Goal: Task Accomplishment & Management: Manage account settings

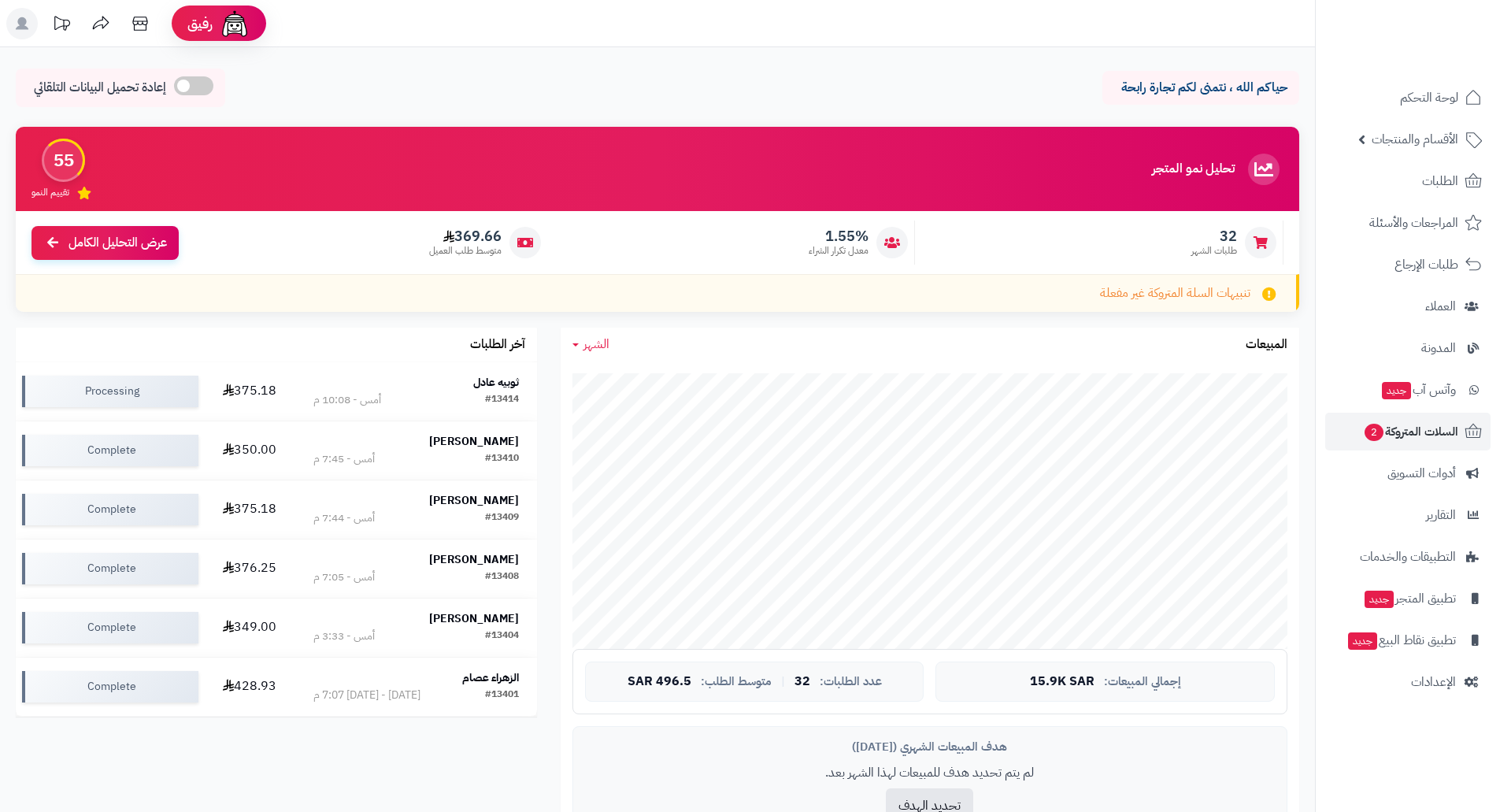
scroll to position [668, 0]
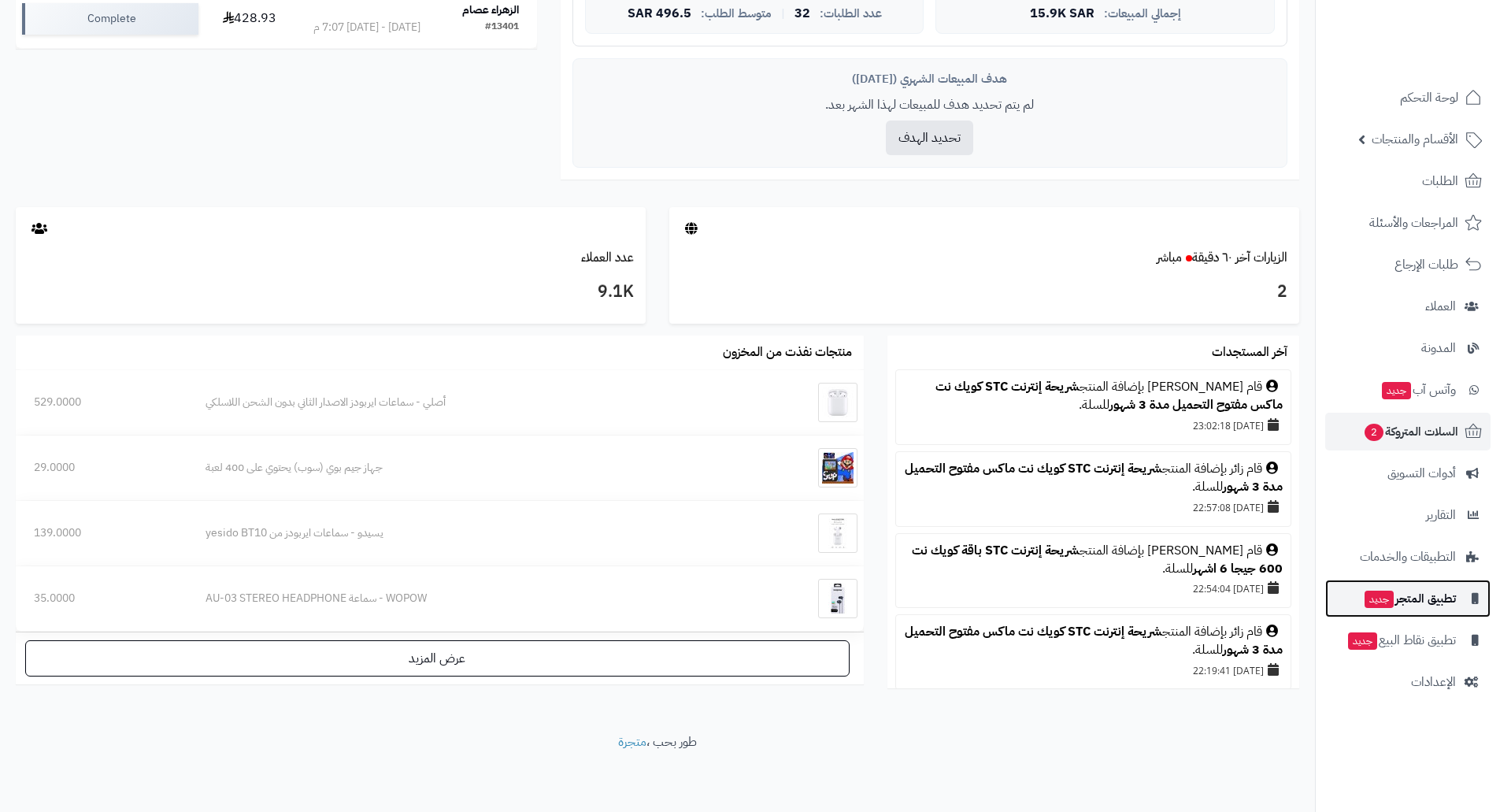
click at [1396, 609] on link "تطبيق المتجر جديد" at bounding box center [1408, 597] width 165 height 37
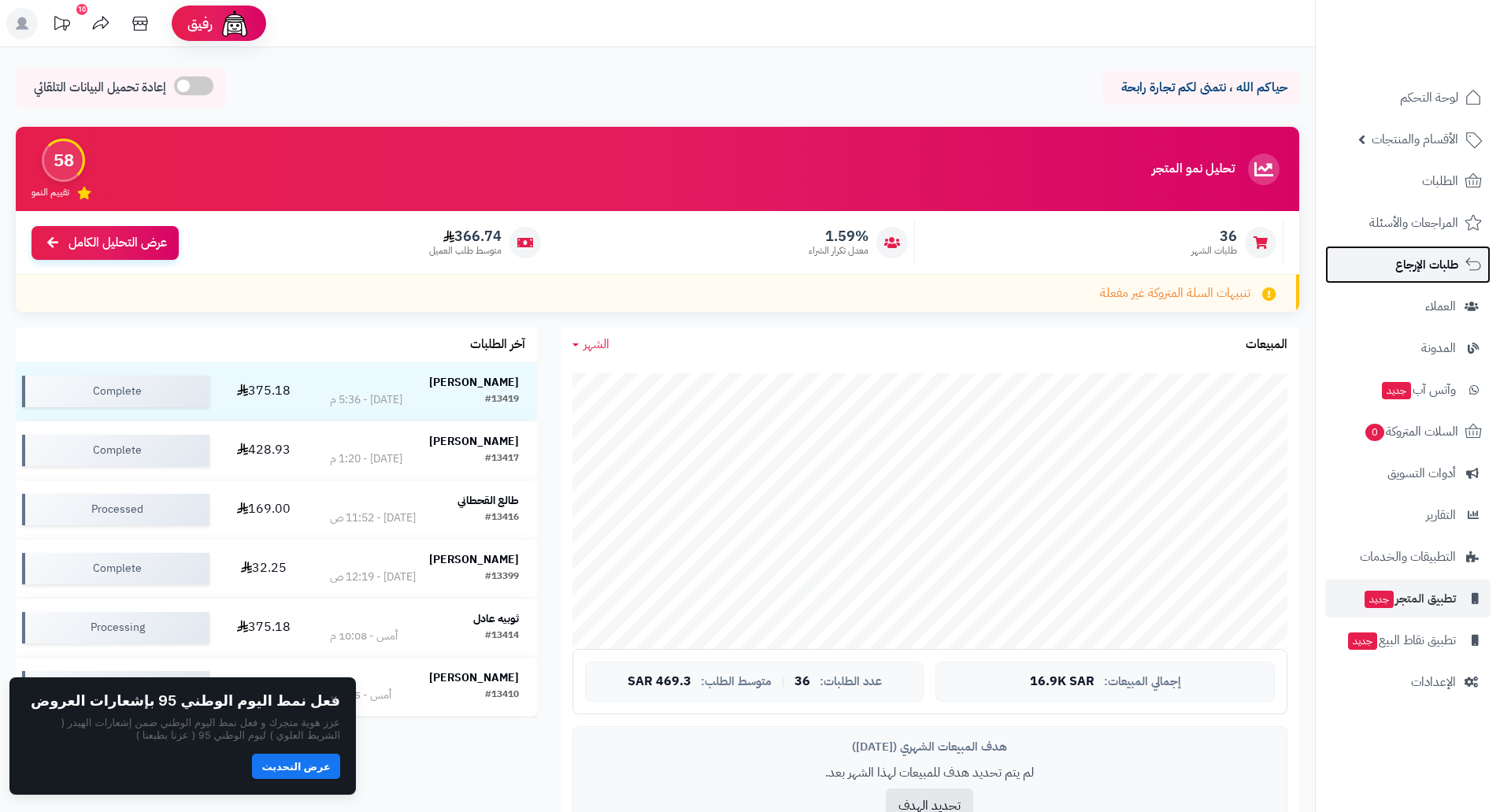
click at [1421, 256] on span "طلبات الإرجاع" at bounding box center [1427, 264] width 63 height 22
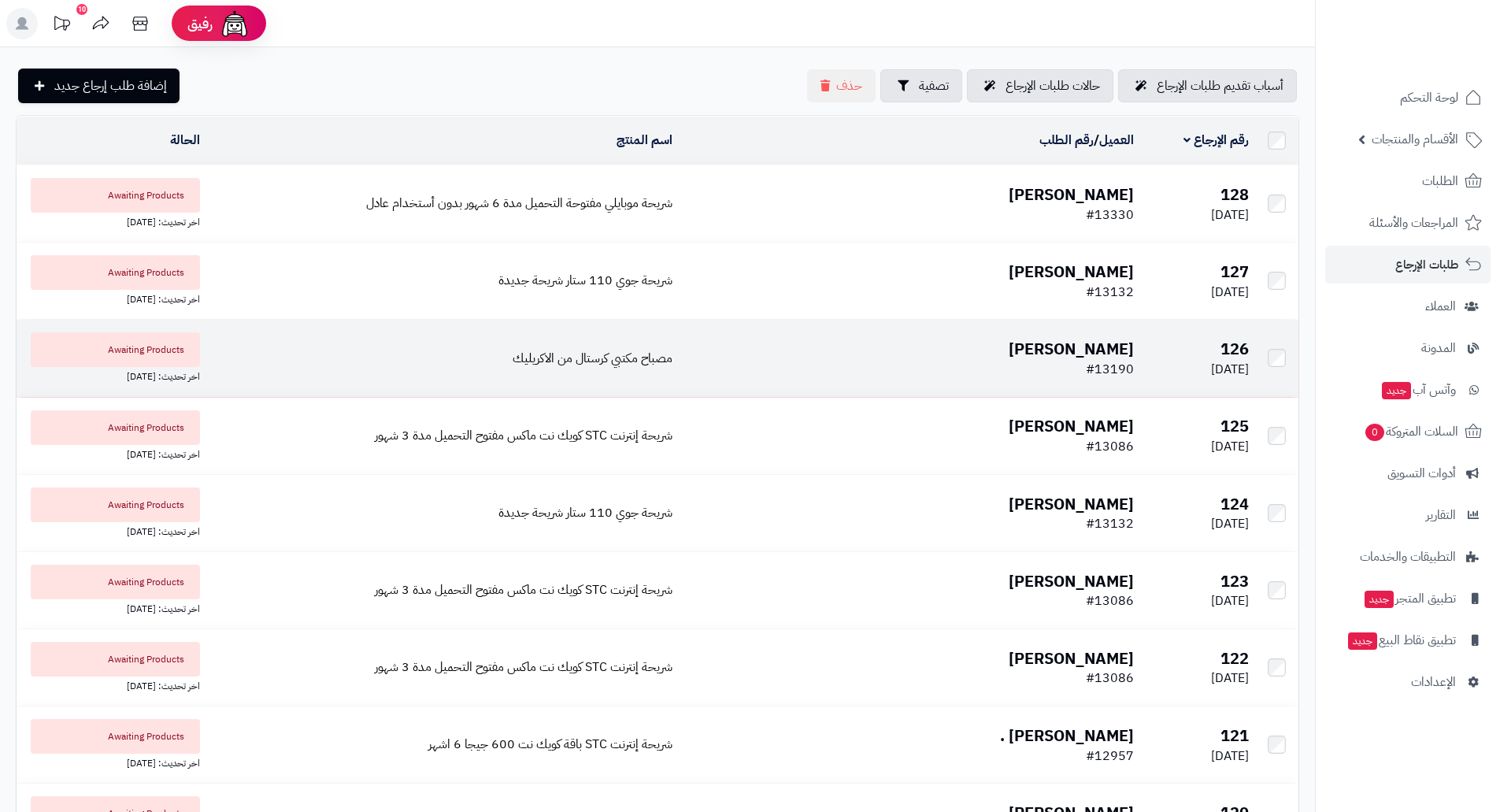
scroll to position [710, 0]
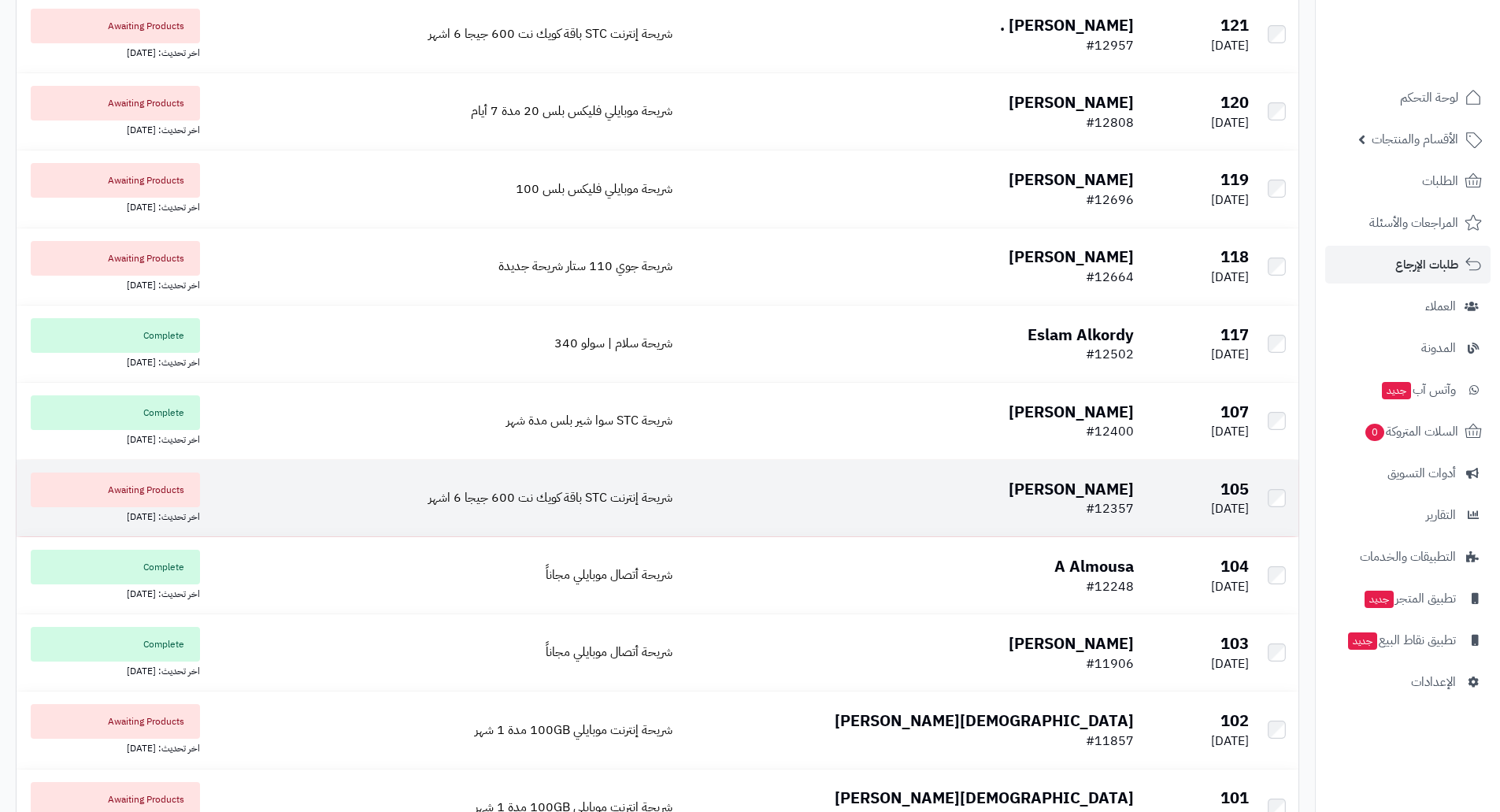
click at [1100, 523] on tbody "128 [DATE] [PERSON_NAME] #13330 شريحة موبايلي مفتوحة التحميل مدة 6 شهور بدون أس…" at bounding box center [657, 227] width 1282 height 1545
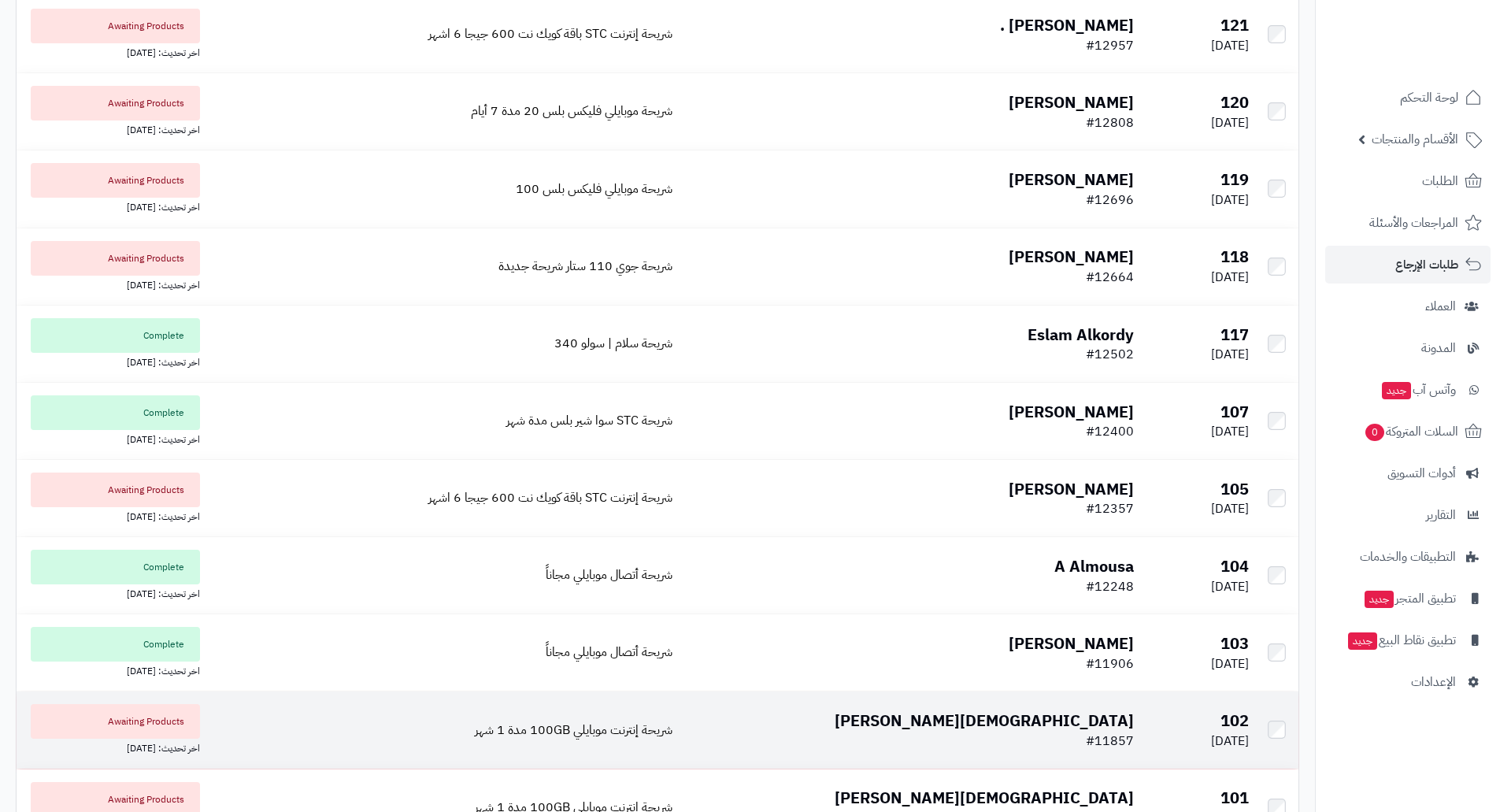
click at [897, 707] on td "[PERSON_NAME] #11857" at bounding box center [910, 729] width 462 height 77
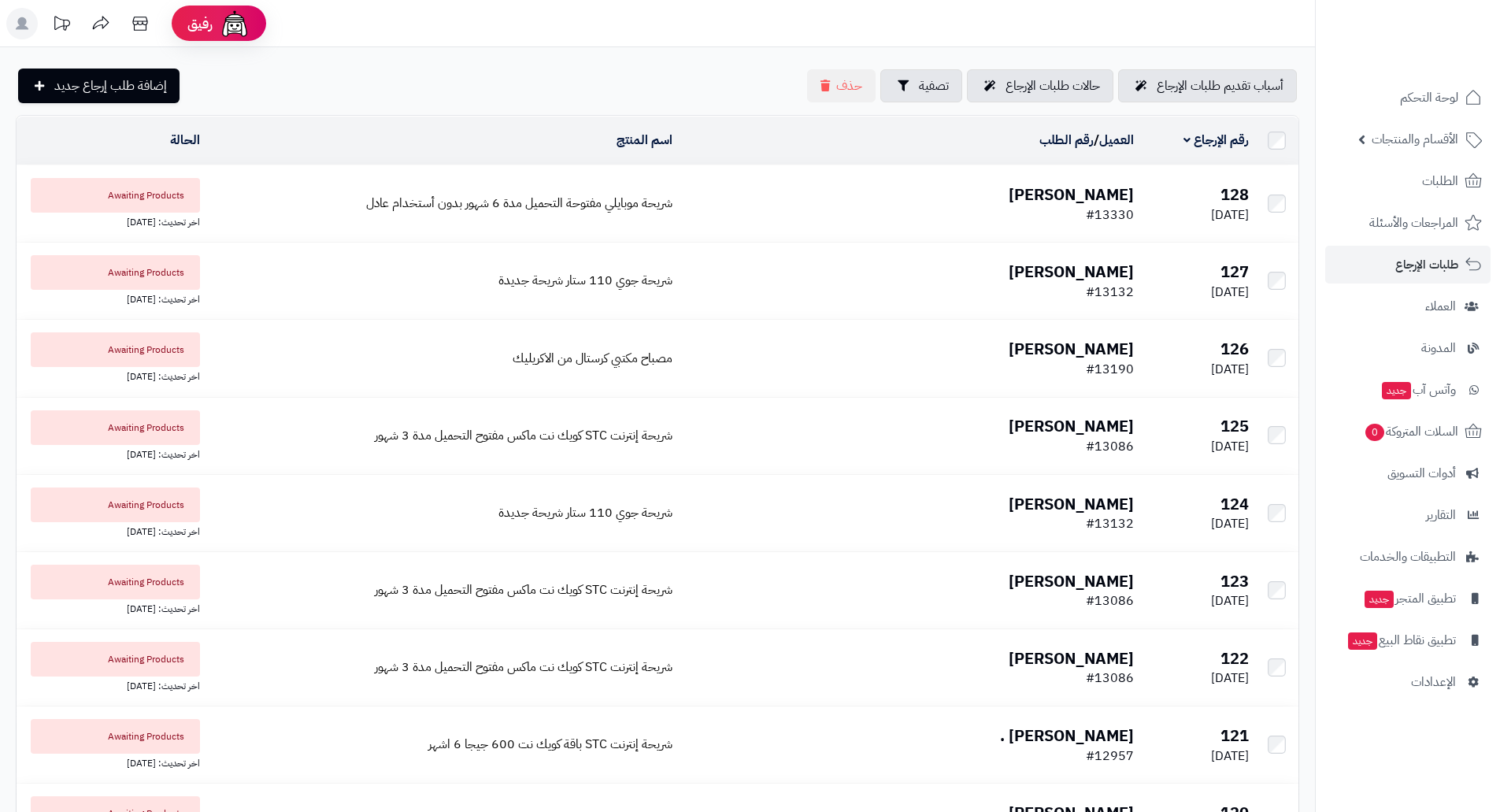
click at [1086, 205] on span "#13330" at bounding box center [1110, 215] width 48 height 19
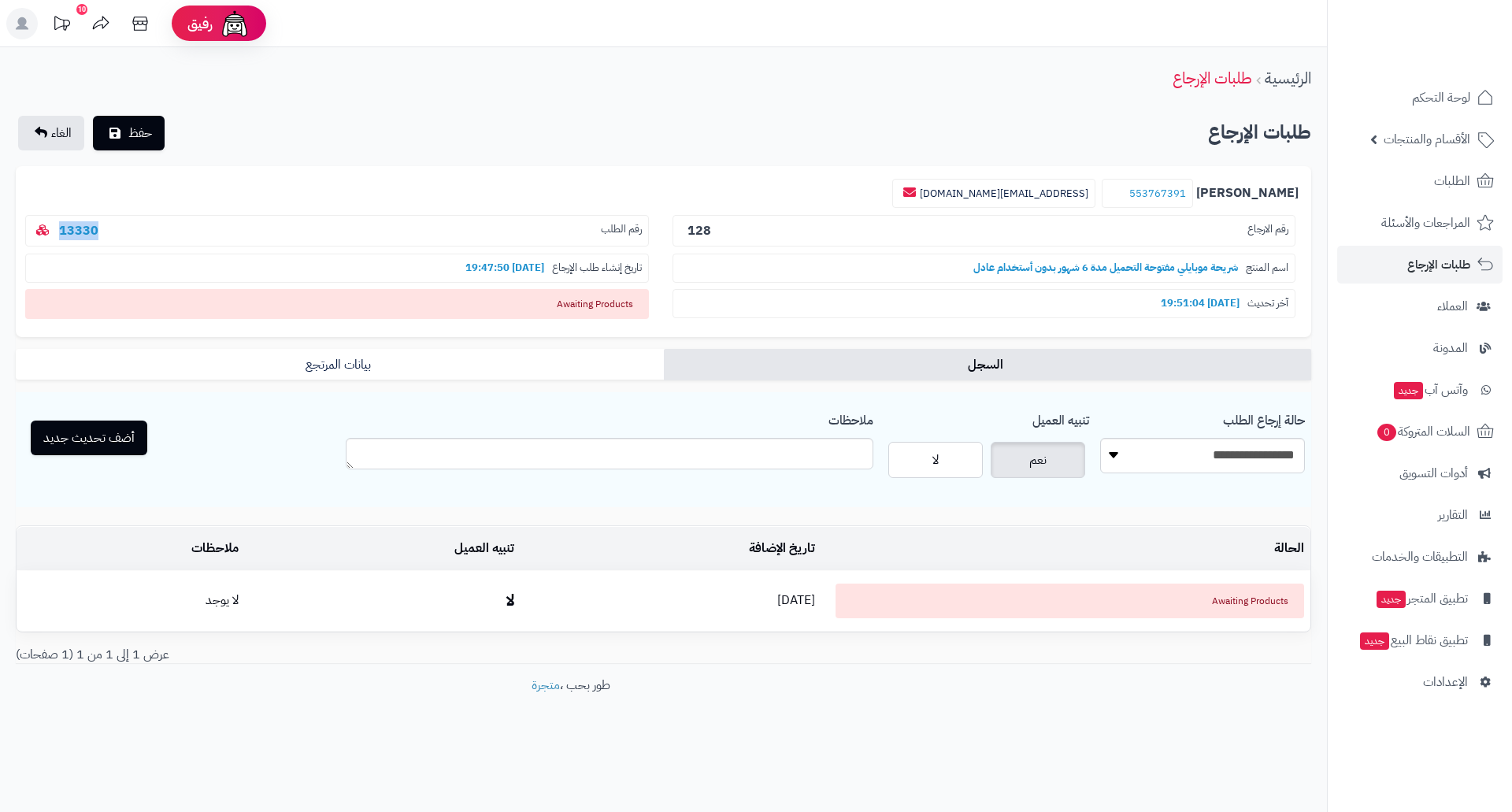
drag, startPoint x: 110, startPoint y: 228, endPoint x: 63, endPoint y: 230, distance: 47.0
click at [63, 230] on p "رقم الطلب 13330" at bounding box center [336, 230] width 623 height 32
copy link "13330"
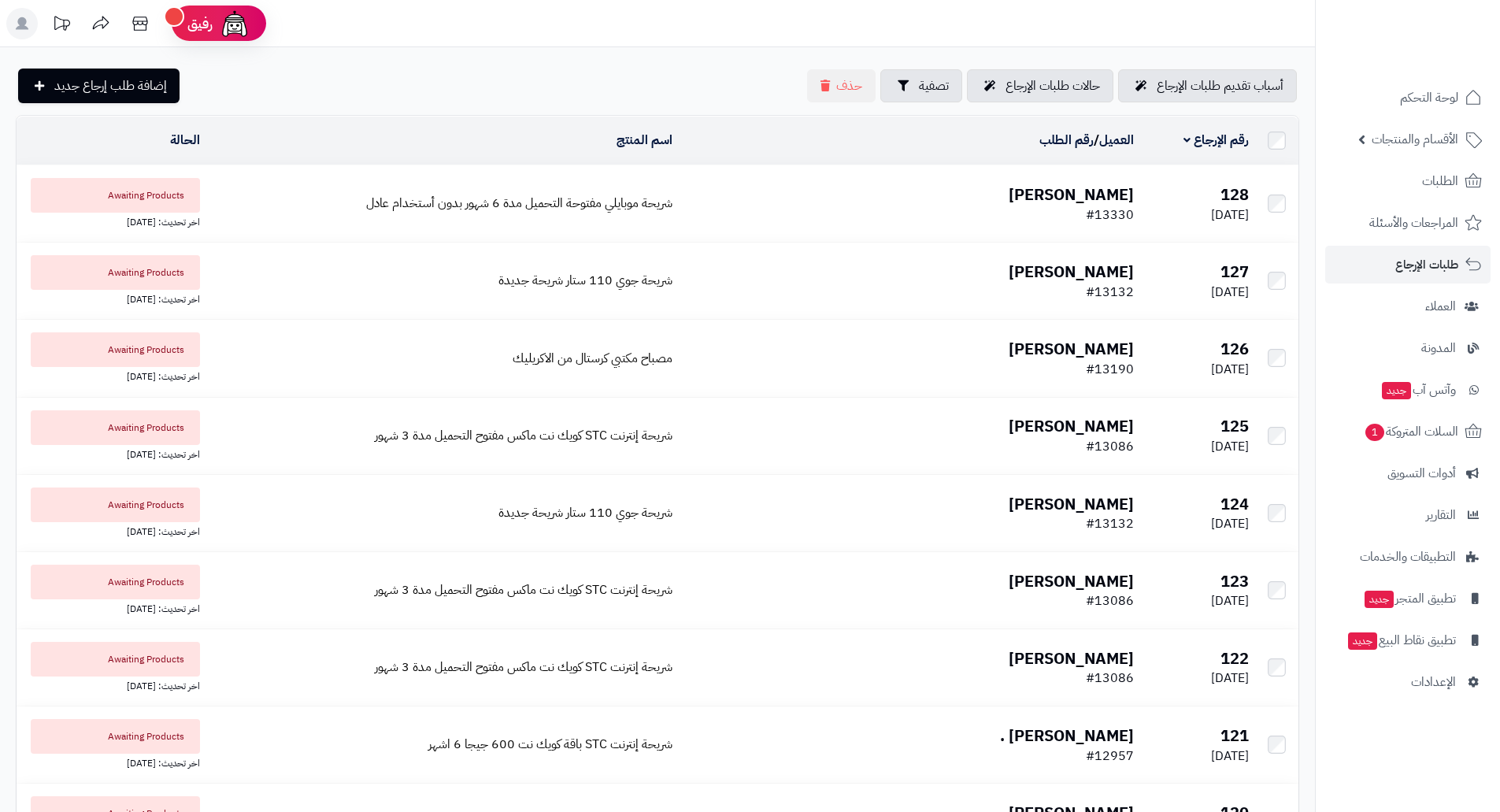
click at [1062, 197] on b "[PERSON_NAME]" at bounding box center [1071, 194] width 125 height 23
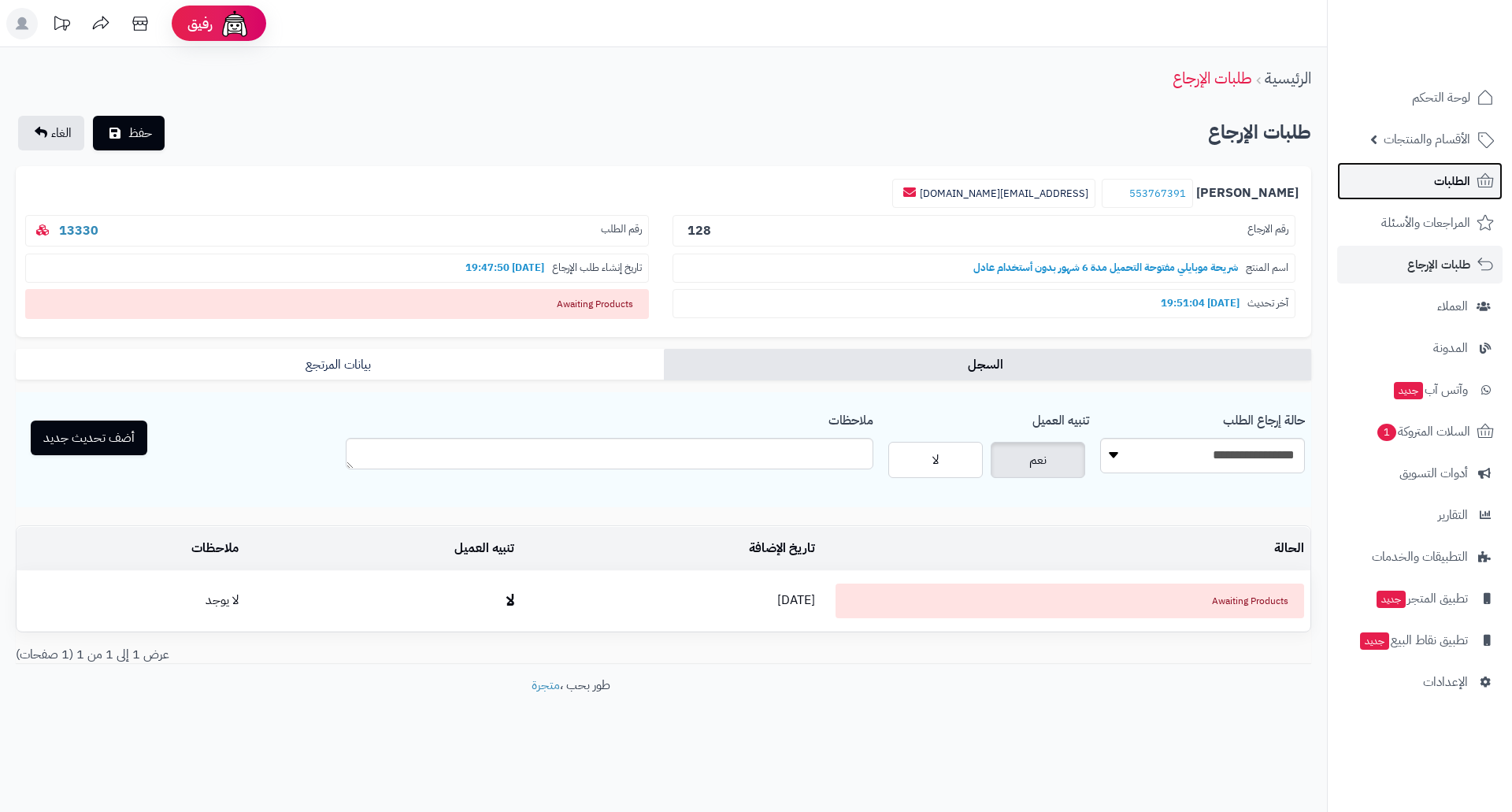
click at [1455, 181] on span "الطلبات" at bounding box center [1452, 181] width 37 height 22
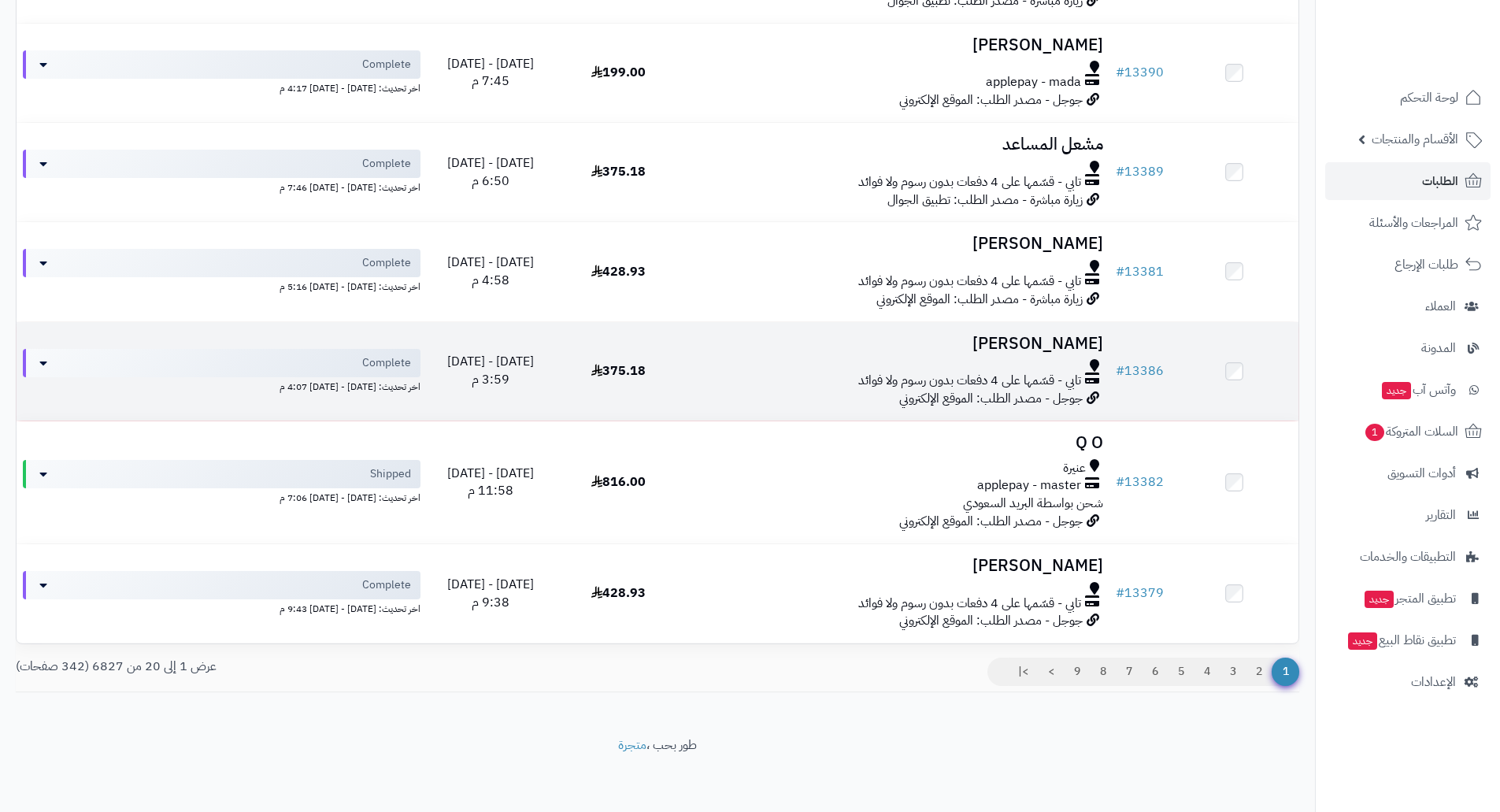
scroll to position [1612, 0]
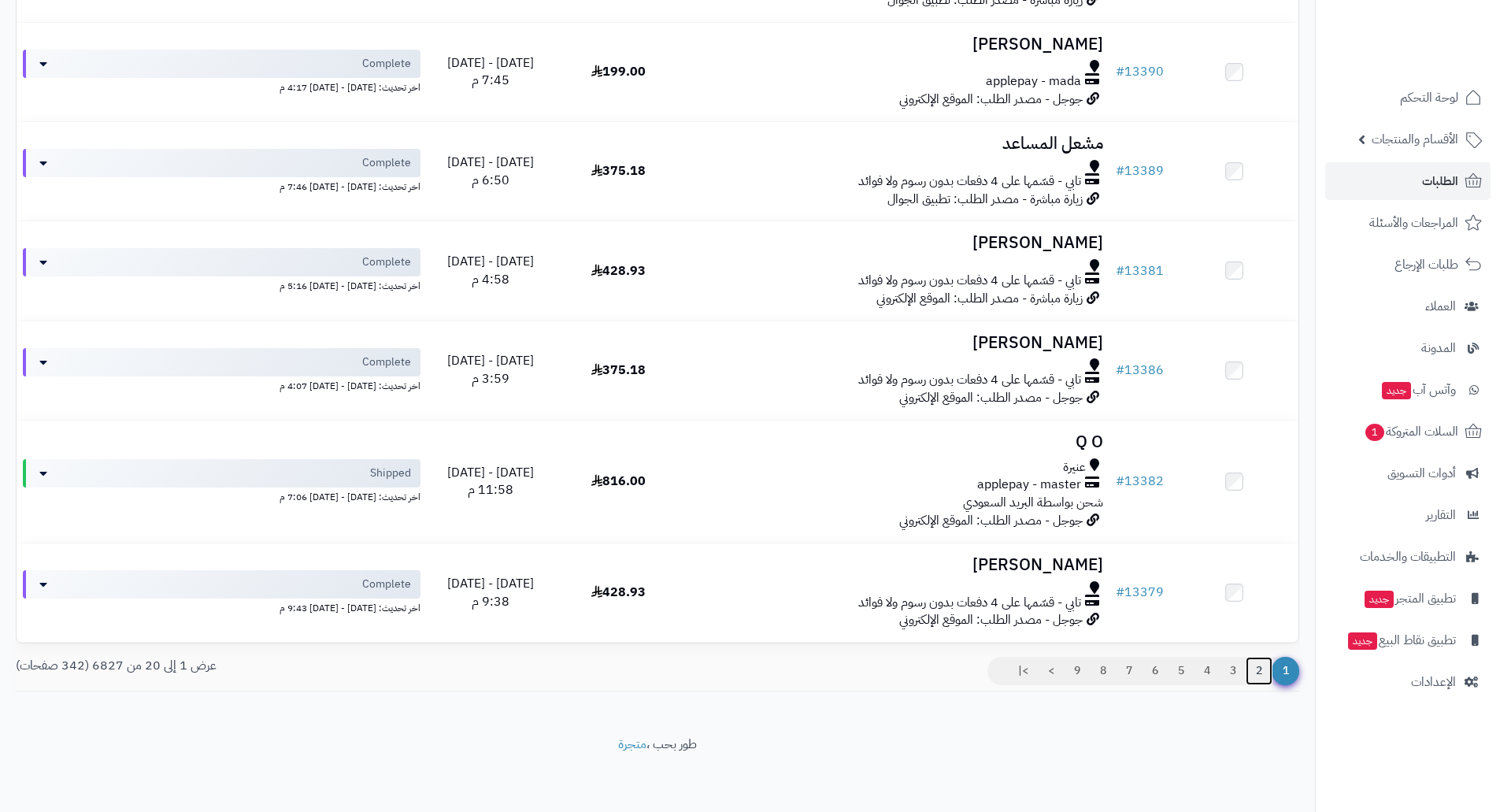
click at [1259, 669] on link "2" at bounding box center [1259, 670] width 27 height 29
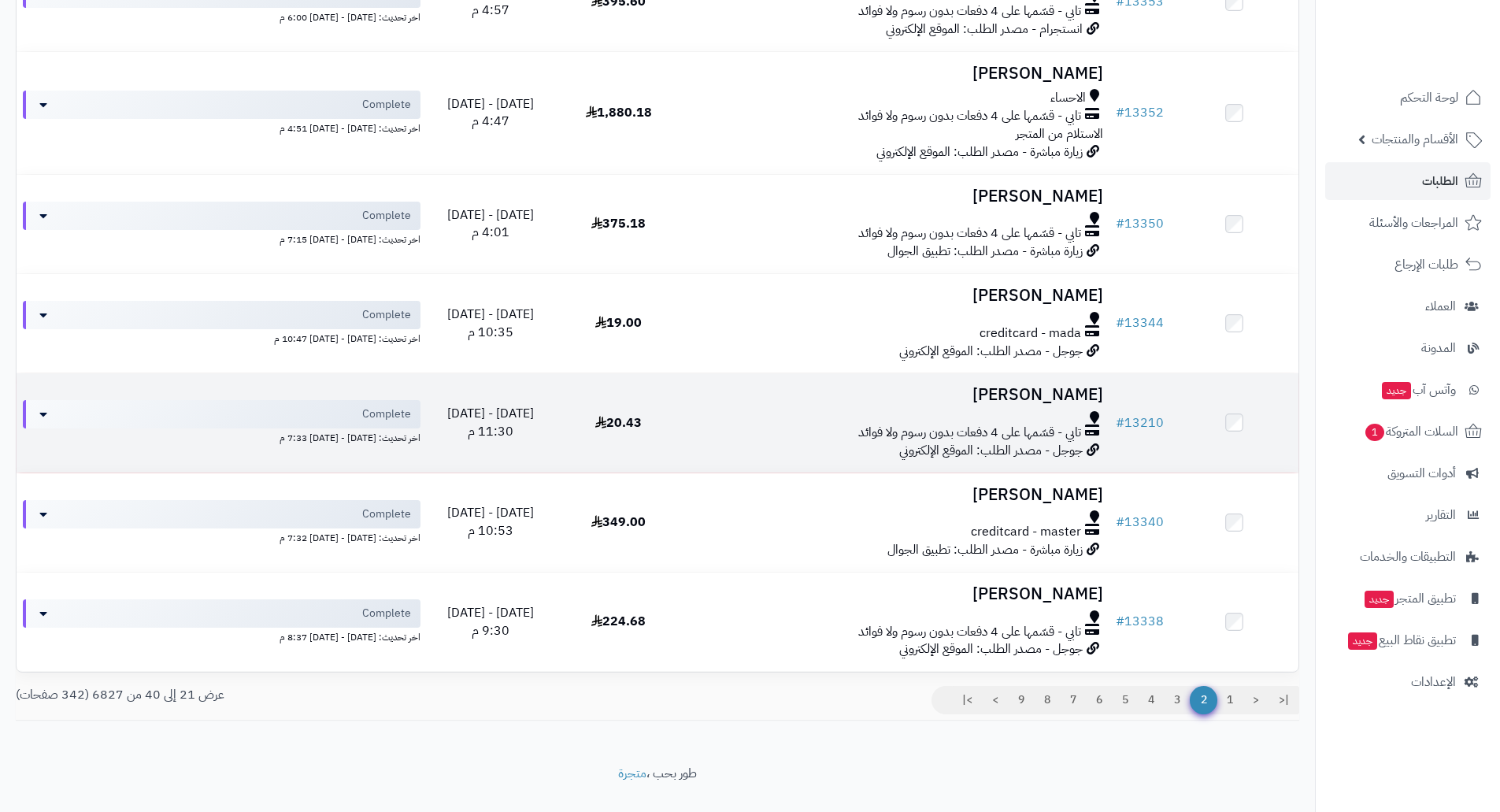
scroll to position [1682, 0]
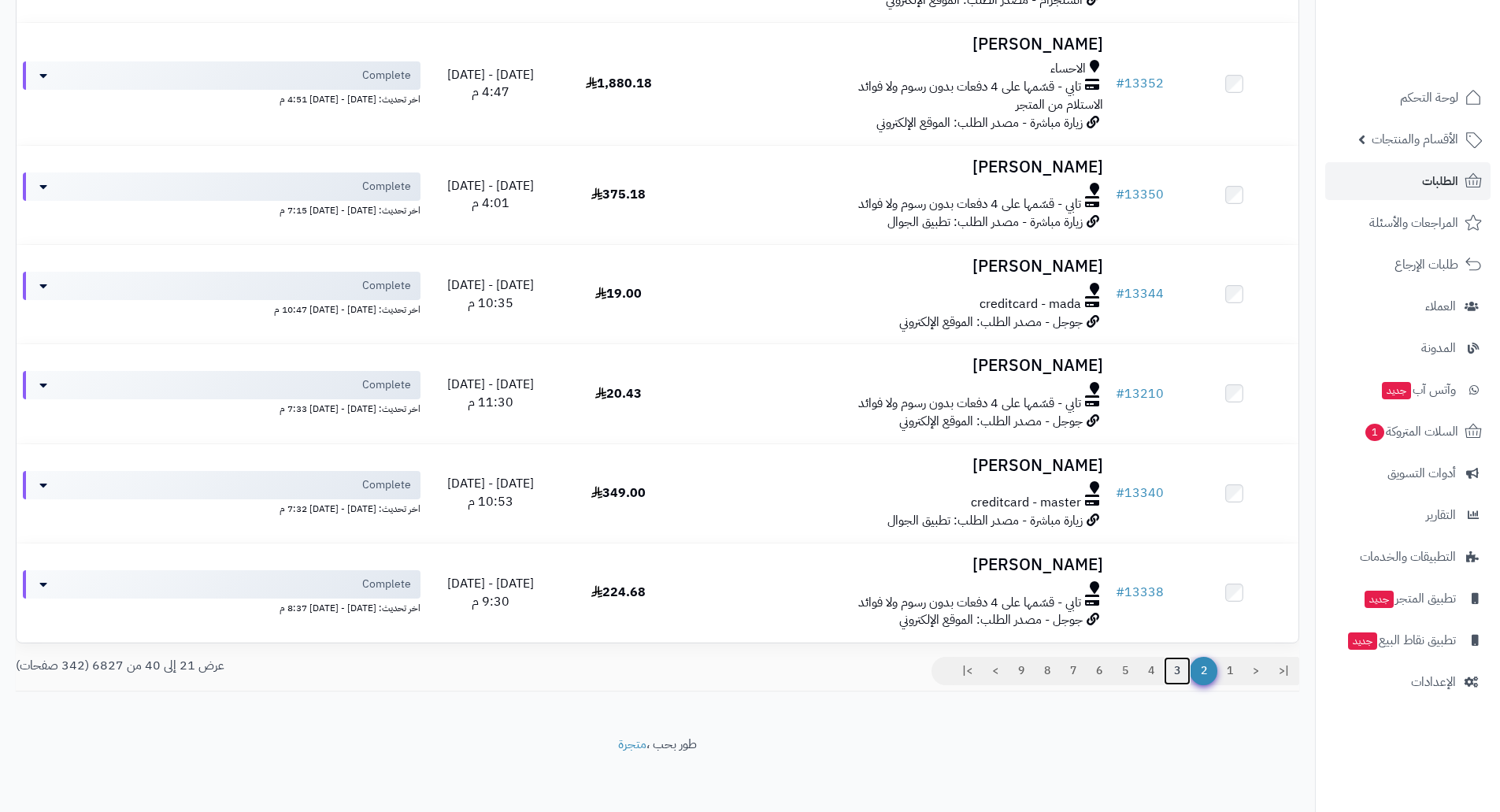
click at [1177, 667] on link "3" at bounding box center [1177, 670] width 27 height 29
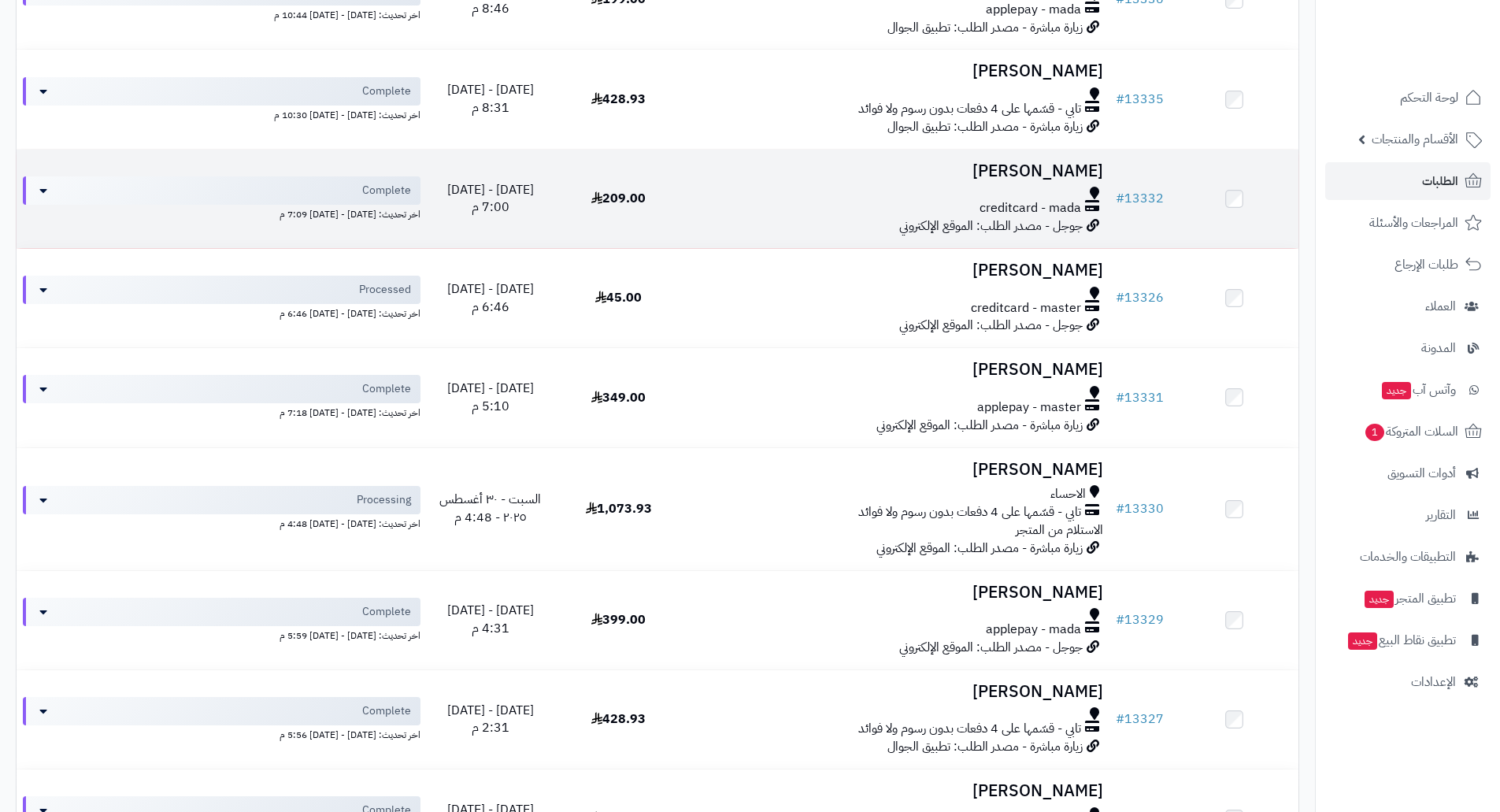
scroll to position [394, 0]
